Goal: Task Accomplishment & Management: Manage account settings

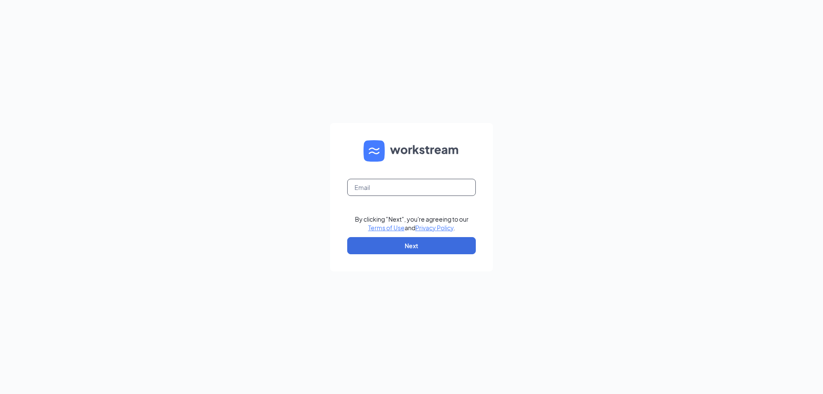
click at [394, 189] on input "text" at bounding box center [411, 187] width 129 height 17
click at [384, 189] on input "text" at bounding box center [411, 187] width 129 height 17
type input "ajraynes91@gmail.com"
click at [386, 244] on button "Next" at bounding box center [411, 245] width 129 height 17
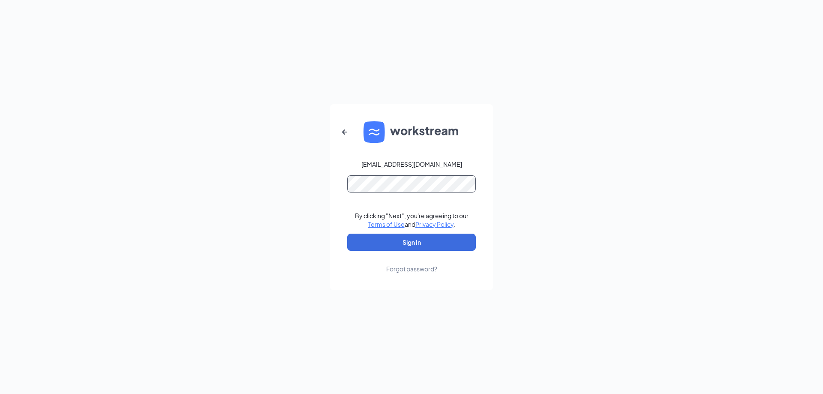
click at [347, 234] on button "Sign In" at bounding box center [411, 242] width 129 height 17
click at [412, 245] on button "Sign In" at bounding box center [411, 242] width 129 height 17
click at [1, 74] on div "ajraynes91@gmail.com Credential mismatches. By clicking "Next", you're agreeing…" at bounding box center [411, 197] width 823 height 394
click at [347, 234] on button "Sign In" at bounding box center [411, 242] width 129 height 17
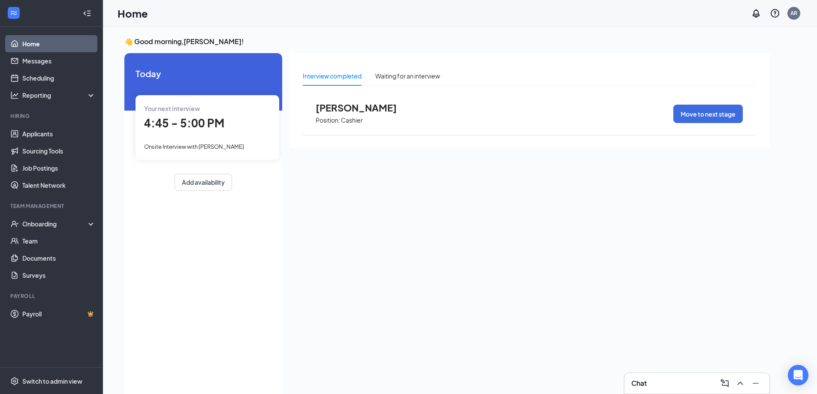
click at [183, 123] on span "4:45 - 5:00 PM" at bounding box center [184, 123] width 80 height 14
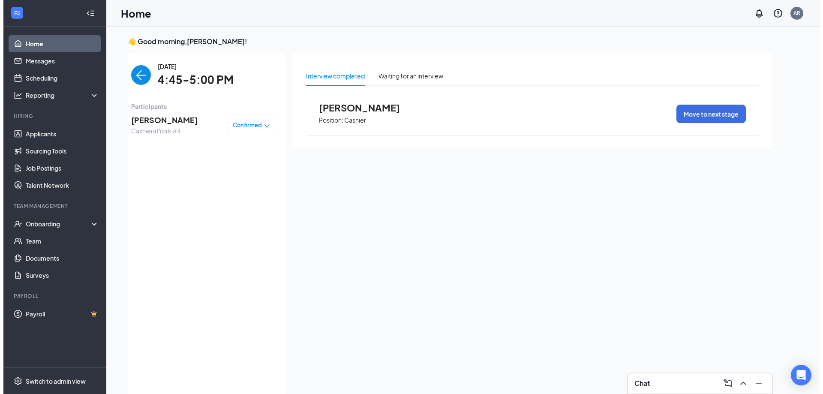
scroll to position [3, 0]
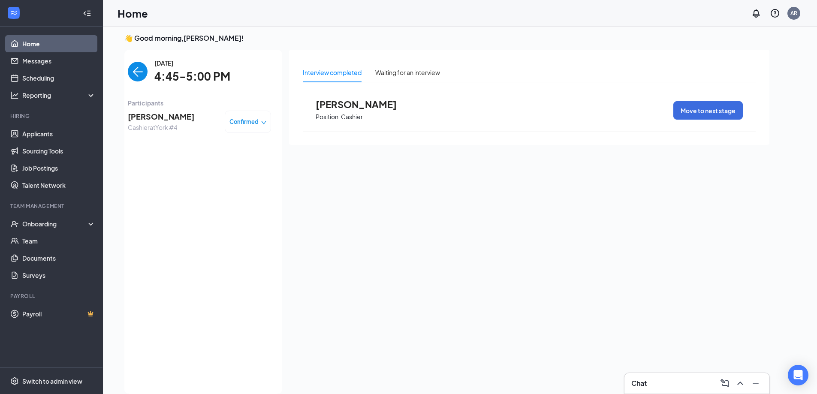
click at [343, 102] on span "Cordei Brown" at bounding box center [363, 104] width 94 height 11
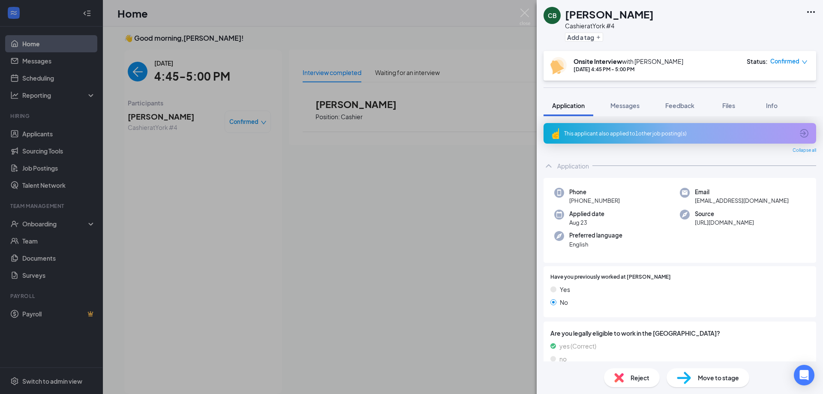
click at [638, 135] on div "This applicant also applied to 1 other job posting(s)" at bounding box center [679, 133] width 230 height 7
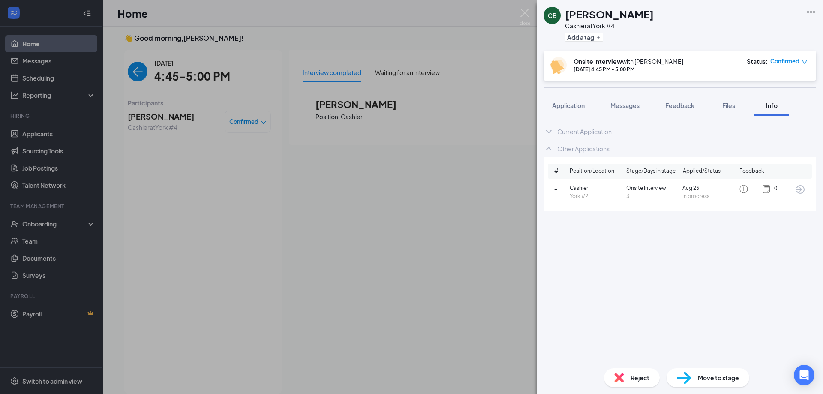
click at [619, 105] on span "Messages" at bounding box center [625, 106] width 29 height 8
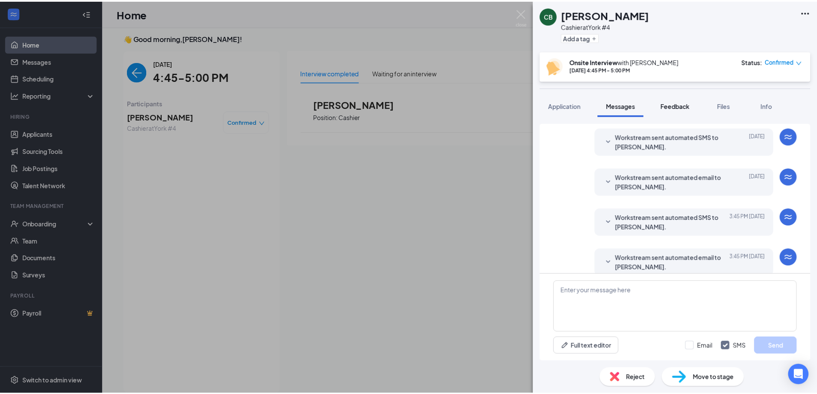
scroll to position [271, 0]
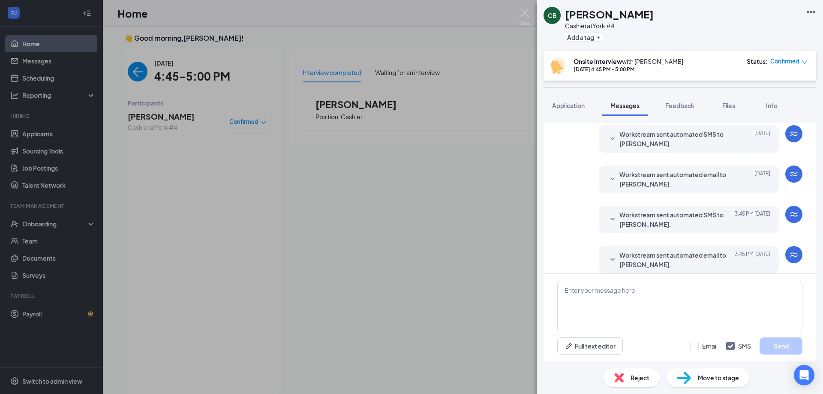
click at [464, 198] on div "CB Cordei Brown Cashier at York #4 Add a tag Onsite Interview with Andrew Rayne…" at bounding box center [411, 197] width 823 height 394
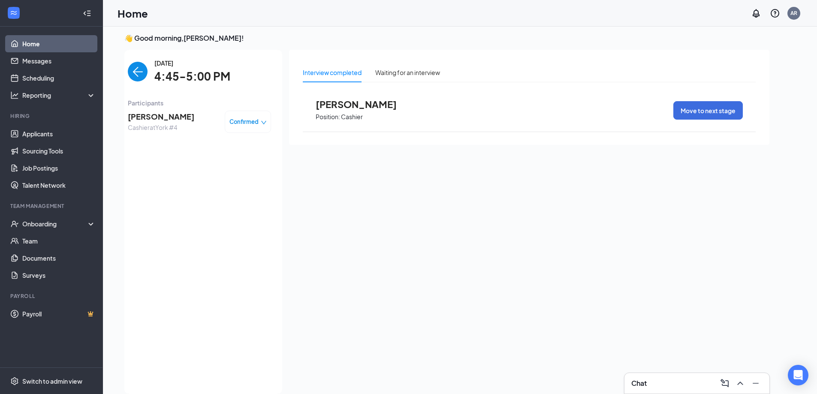
click at [348, 105] on span "Cordei Brown" at bounding box center [363, 104] width 94 height 11
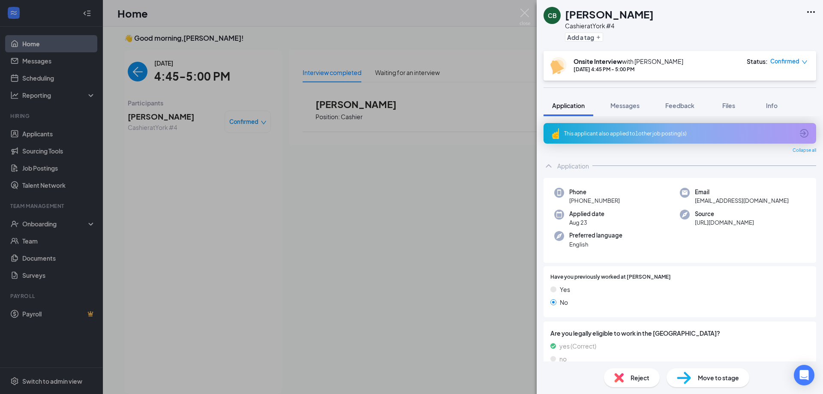
click at [633, 381] on span "Reject" at bounding box center [640, 377] width 19 height 9
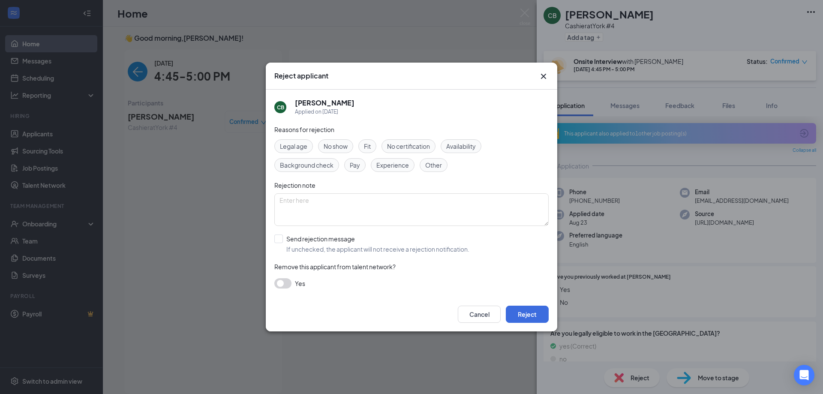
click at [337, 142] on span "No show" at bounding box center [336, 146] width 24 height 9
click at [533, 314] on button "Reject" at bounding box center [527, 314] width 43 height 17
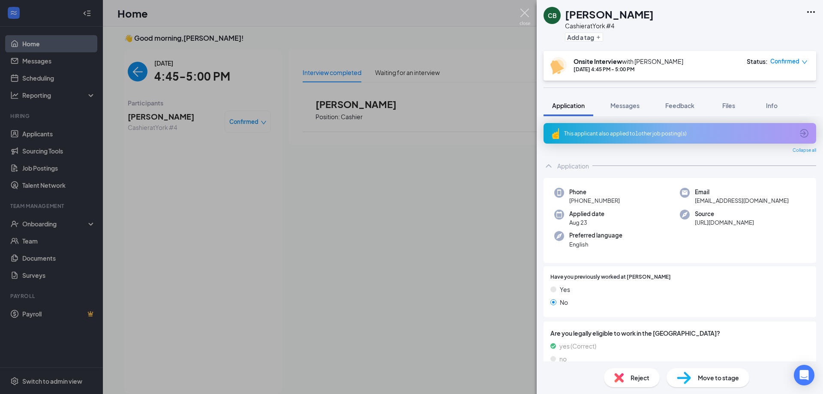
click at [525, 12] on img at bounding box center [525, 17] width 11 height 17
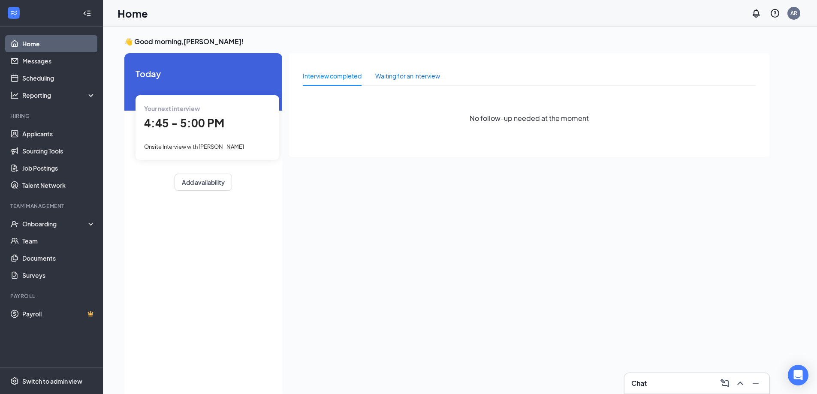
click at [416, 79] on div "Waiting for an interview" at bounding box center [407, 75] width 65 height 9
click at [31, 133] on link "Applicants" at bounding box center [58, 133] width 73 height 17
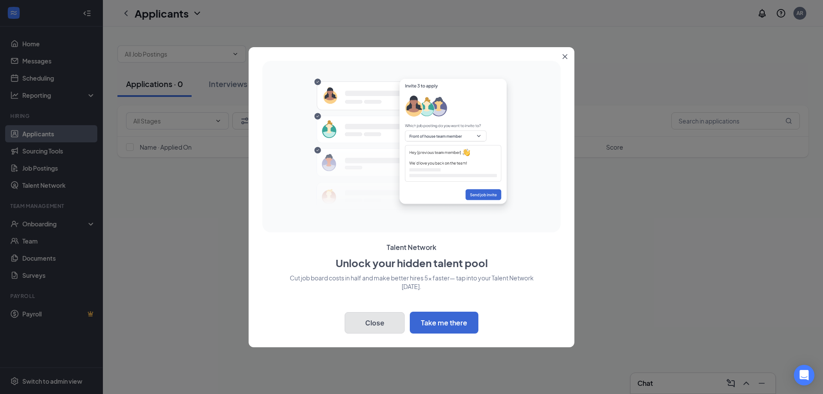
click at [372, 321] on button "Close" at bounding box center [375, 322] width 60 height 21
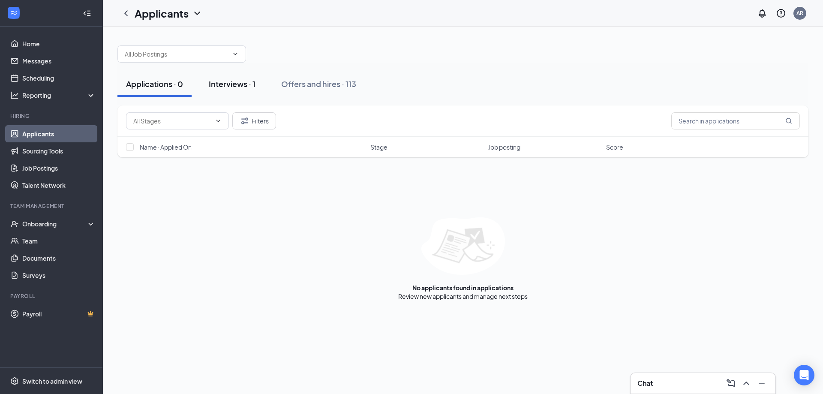
click at [227, 86] on div "Interviews · 1" at bounding box center [232, 83] width 47 height 11
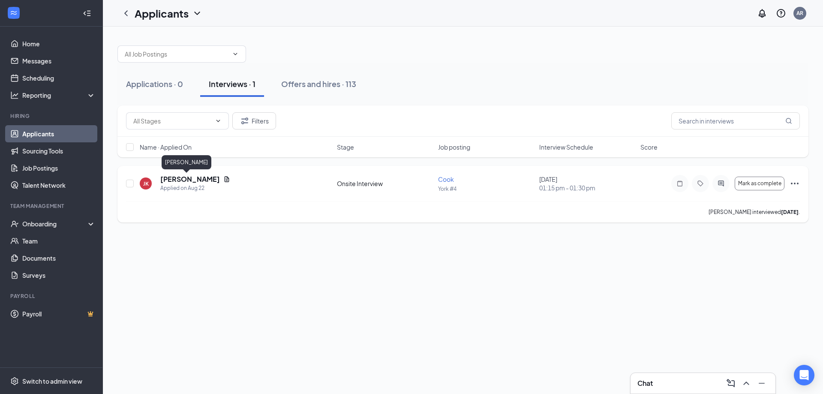
click at [174, 178] on h5 "[PERSON_NAME]" at bounding box center [190, 179] width 60 height 9
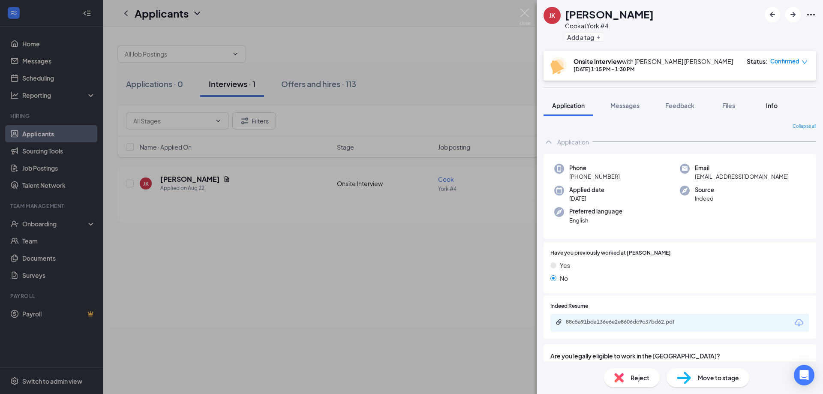
click at [771, 105] on span "Info" at bounding box center [772, 106] width 12 height 8
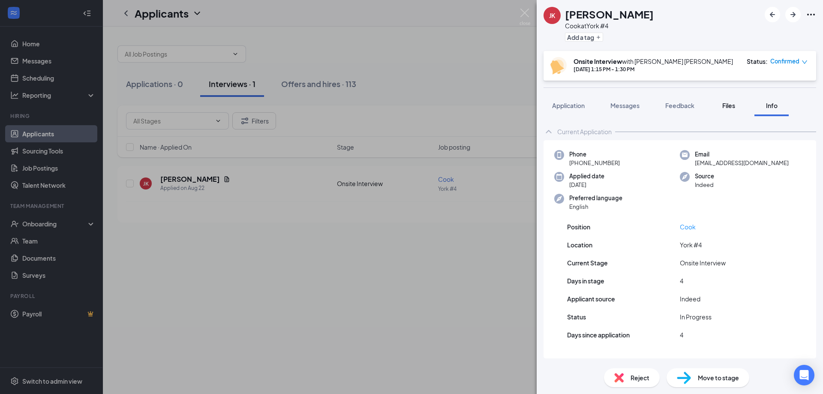
click at [726, 105] on span "Files" at bounding box center [729, 106] width 13 height 8
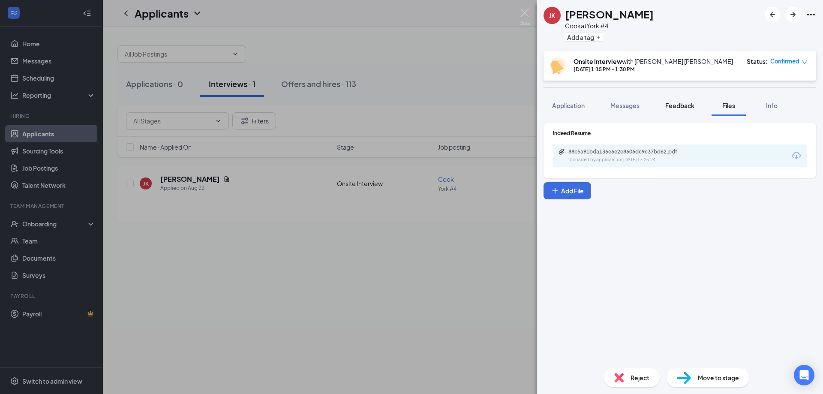
click at [674, 107] on span "Feedback" at bounding box center [679, 106] width 29 height 8
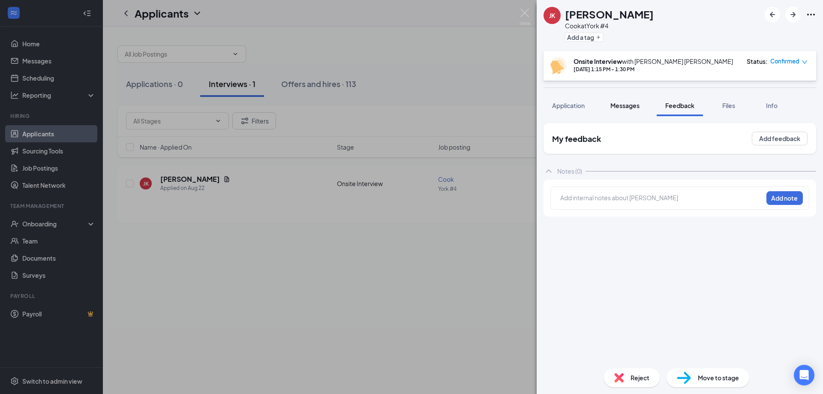
drag, startPoint x: 630, startPoint y: 107, endPoint x: 617, endPoint y: 108, distance: 12.9
click at [630, 107] on span "Messages" at bounding box center [625, 106] width 29 height 8
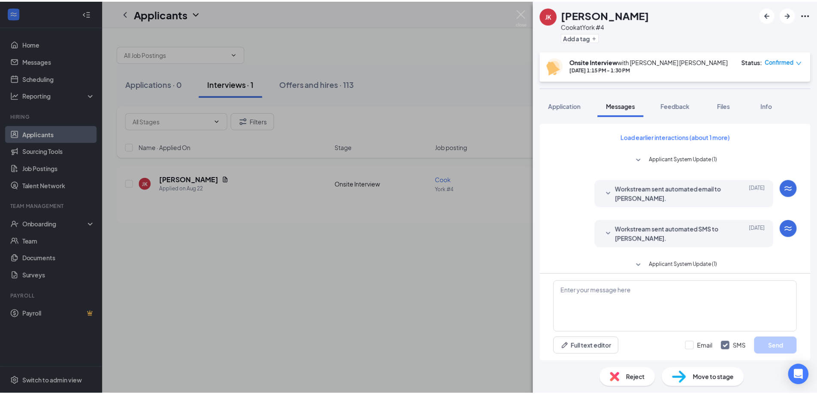
scroll to position [249, 0]
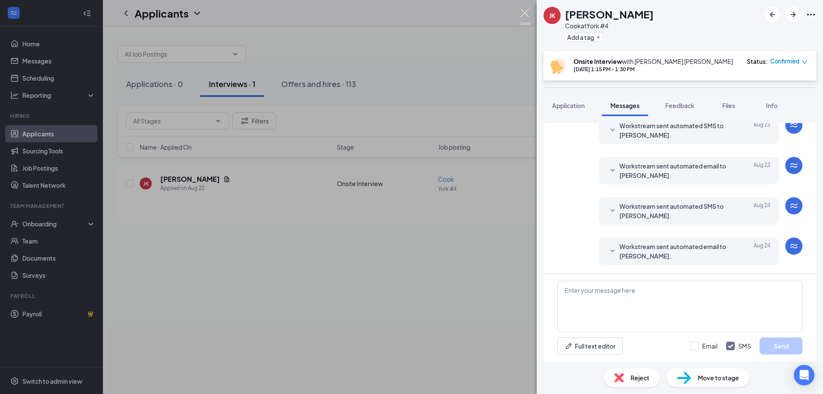
click at [521, 16] on img at bounding box center [525, 17] width 11 height 17
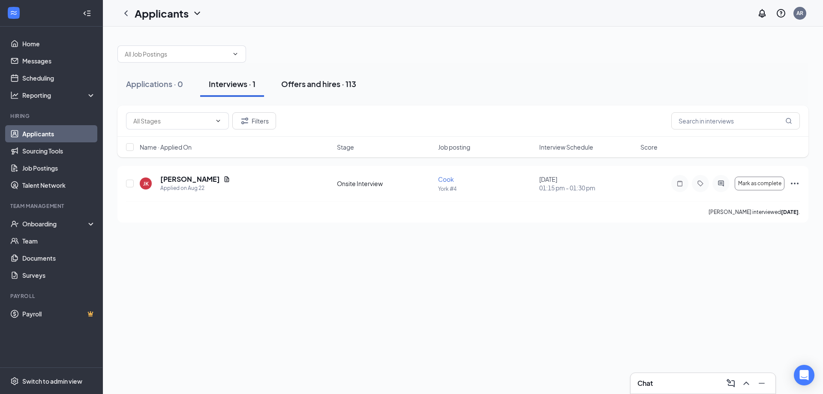
click at [333, 81] on div "Offers and hires · 113" at bounding box center [318, 83] width 75 height 11
